Goal: Task Accomplishment & Management: Manage account settings

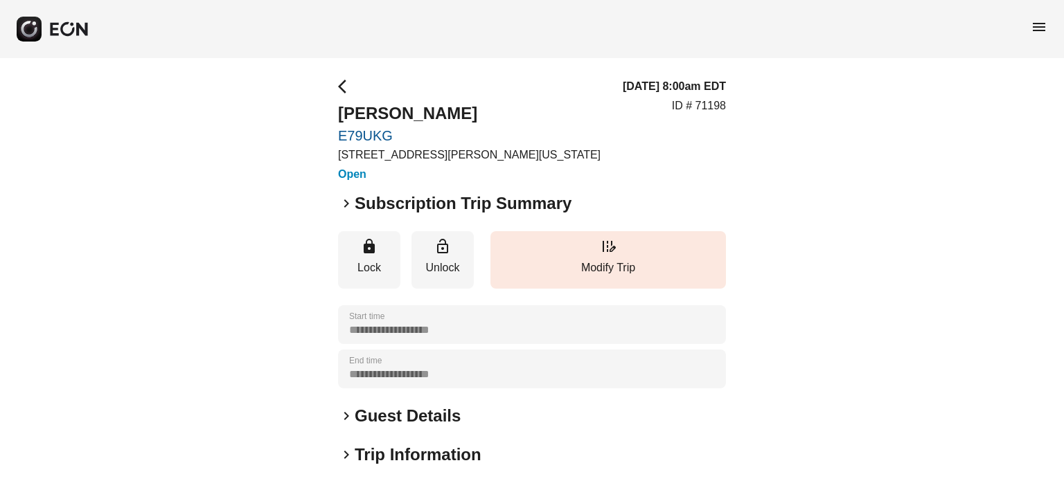
click at [722, 107] on p "ID # 71198" at bounding box center [699, 106] width 54 height 17
click at [720, 107] on p "ID # 71198" at bounding box center [699, 106] width 54 height 17
click at [722, 109] on p "ID # 71198" at bounding box center [699, 106] width 54 height 17
copy p "71198"
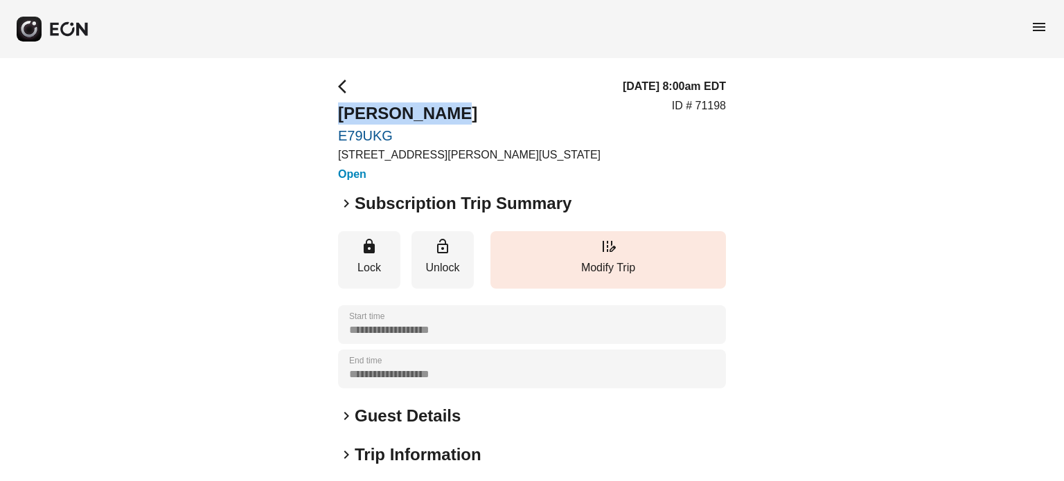
drag, startPoint x: 438, startPoint y: 110, endPoint x: 340, endPoint y: 120, distance: 98.2
click at [340, 120] on h2 "Gopal Yadav" at bounding box center [469, 113] width 262 height 22
copy h2 "Gopal Yadav"
click at [418, 135] on link "E79UKG" at bounding box center [469, 135] width 262 height 17
